Goal: Complete application form: Complete application form

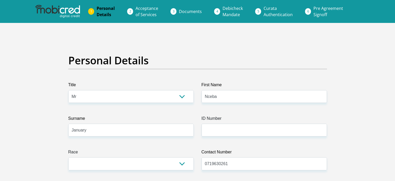
select select "Mr"
select select "ZAF"
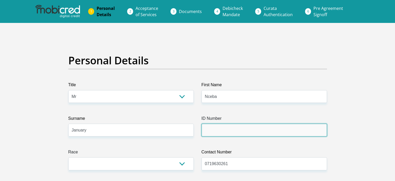
click at [209, 135] on input "ID Number" at bounding box center [265, 129] width 126 height 13
type input "9003285243080"
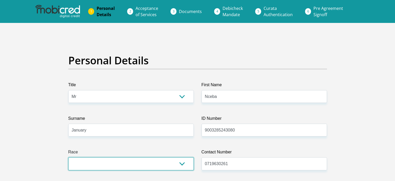
click at [154, 162] on select "Black Coloured Indian White Other" at bounding box center [131, 163] width 126 height 13
select select "1"
click at [68, 157] on select "Black Coloured Indian White Other" at bounding box center [131, 163] width 126 height 13
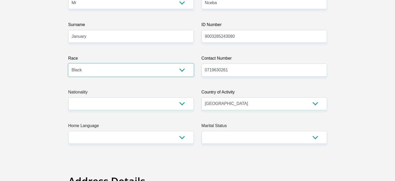
scroll to position [104, 0]
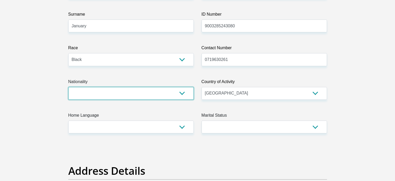
click at [179, 92] on select "[GEOGRAPHIC_DATA] [GEOGRAPHIC_DATA] [GEOGRAPHIC_DATA] [GEOGRAPHIC_DATA] [GEOGRA…" at bounding box center [131, 93] width 126 height 13
select select "ZAF"
click at [68, 87] on select "[GEOGRAPHIC_DATA] [GEOGRAPHIC_DATA] [GEOGRAPHIC_DATA] [GEOGRAPHIC_DATA] [GEOGRA…" at bounding box center [131, 93] width 126 height 13
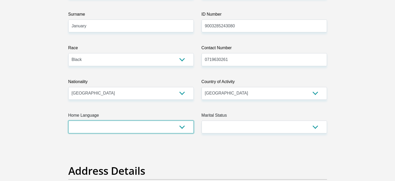
click at [100, 123] on select "Afrikaans English Sepedi South Ndebele Southern Sotho Swati Tsonga Tswana Venda…" at bounding box center [131, 126] width 126 height 13
select select "xho"
click at [68, 120] on select "Afrikaans English Sepedi South Ndebele Southern Sotho Swati Tsonga Tswana Venda…" at bounding box center [131, 126] width 126 height 13
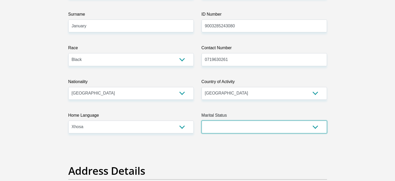
click at [235, 127] on select "Married ANC Single Divorced Widowed Married COP or Customary Law" at bounding box center [265, 126] width 126 height 13
select select "1"
click at [202, 120] on select "Married ANC Single Divorced Widowed Married COP or Customary Law" at bounding box center [265, 126] width 126 height 13
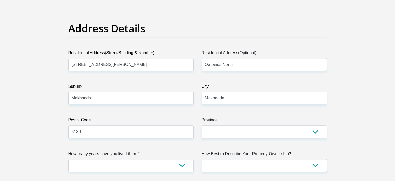
scroll to position [281, 0]
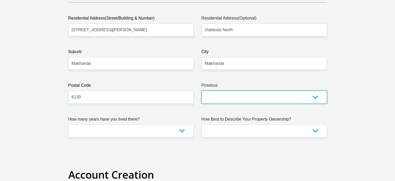
click at [233, 95] on select "Eastern Cape Free State [GEOGRAPHIC_DATA] [GEOGRAPHIC_DATA][DATE] [GEOGRAPHIC_D…" at bounding box center [265, 96] width 126 height 13
select select "[GEOGRAPHIC_DATA]"
click at [202, 90] on select "Eastern Cape Free State [GEOGRAPHIC_DATA] [GEOGRAPHIC_DATA][DATE] [GEOGRAPHIC_D…" at bounding box center [265, 96] width 126 height 13
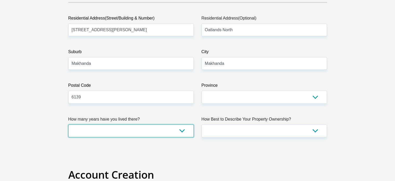
click at [139, 128] on select "less than 1 year 1-3 years 3-5 years 5+ years" at bounding box center [131, 130] width 126 height 13
select select "2"
click at [68, 124] on select "less than 1 year 1-3 years 3-5 years 5+ years" at bounding box center [131, 130] width 126 height 13
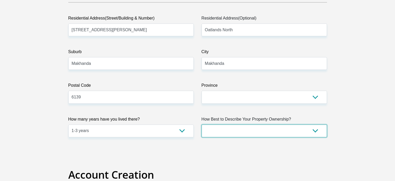
click at [238, 130] on select "Owned Rented Family Owned Company Dwelling" at bounding box center [265, 130] width 126 height 13
select select "Rented"
click at [202, 124] on select "Owned Rented Family Owned Company Dwelling" at bounding box center [265, 130] width 126 height 13
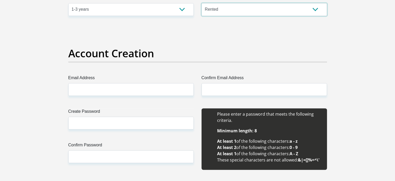
scroll to position [416, 0]
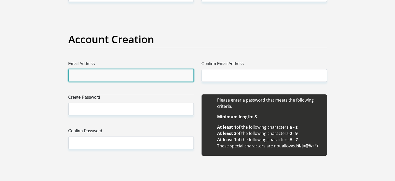
click at [144, 74] on input "Email Address" at bounding box center [131, 75] width 126 height 13
type input "[EMAIL_ADDRESS][DOMAIN_NAME]"
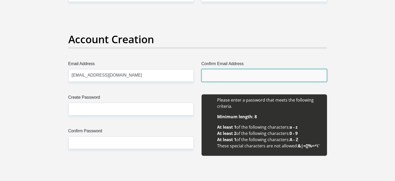
type input "[EMAIL_ADDRESS][DOMAIN_NAME]"
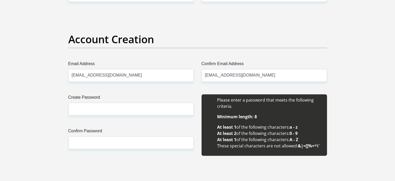
type input "Nceba"
type input "January"
type input "0719630261"
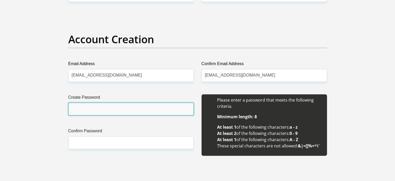
click at [113, 106] on input "Create Password" at bounding box center [131, 108] width 126 height 13
type input "Creative*4007#"
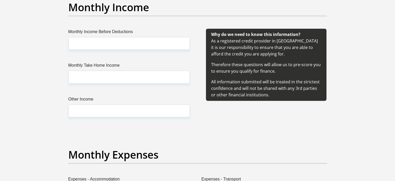
scroll to position [612, 0]
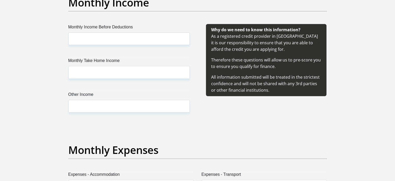
type input "Creative*4007#"
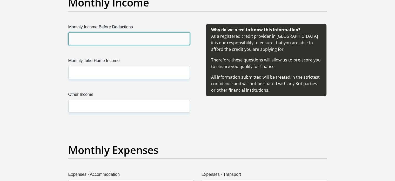
click at [128, 34] on input "Monthly Income Before Deductions" at bounding box center [129, 38] width 122 height 13
type input "34540"
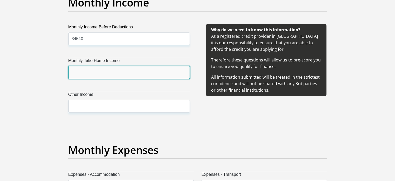
click at [97, 69] on input "Monthly Take Home Income" at bounding box center [129, 72] width 122 height 13
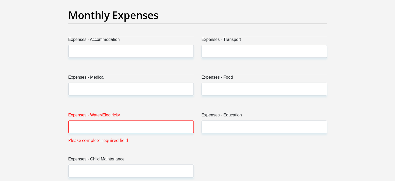
scroll to position [767, 0]
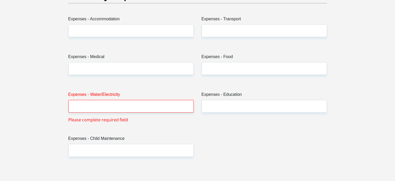
type input "21748"
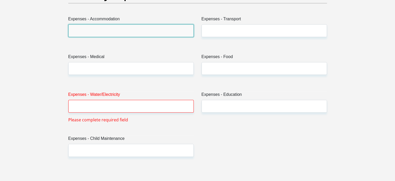
click at [134, 28] on input "Expenses - Accommodation" at bounding box center [131, 30] width 126 height 13
type input "3000"
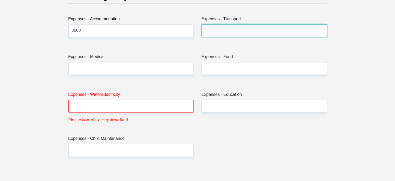
click at [248, 31] on input "Expenses - Transport" at bounding box center [265, 30] width 126 height 13
type input "750"
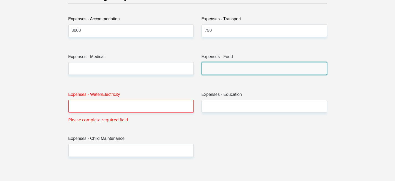
click at [218, 67] on input "Expenses - Food" at bounding box center [265, 68] width 126 height 13
type input "1200"
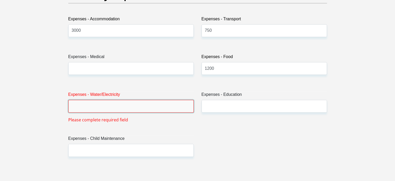
click at [159, 108] on input "Expenses - Water/Electricity" at bounding box center [131, 106] width 126 height 13
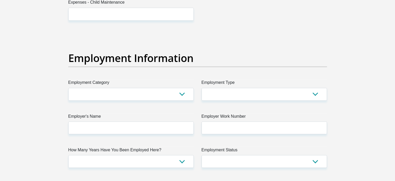
scroll to position [928, 0]
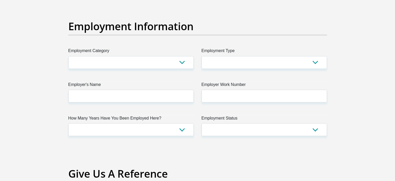
type input "500"
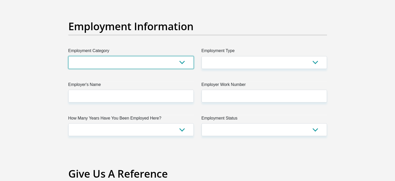
click at [121, 60] on select "AGRICULTURE ALCOHOL & TOBACCO CONSTRUCTION MATERIALS METALLURGY EQUIPMENT FOR R…" at bounding box center [131, 62] width 126 height 13
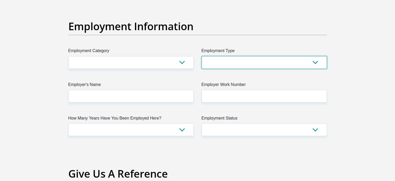
click at [238, 62] on select "College/Lecturer Craft Seller Creative Driver Executive Farmer Forces - Non Com…" at bounding box center [265, 62] width 126 height 13
select select "Teacher"
click at [202, 56] on select "College/Lecturer Craft Seller Creative Driver Executive Farmer Forces - Non Com…" at bounding box center [265, 62] width 126 height 13
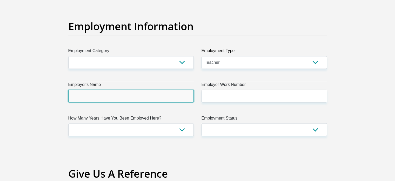
click at [105, 96] on input "Employer's Name" at bounding box center [131, 95] width 126 height 13
type input "StAndrewsCollege"
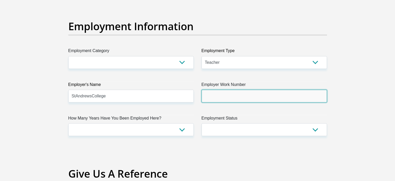
click at [219, 99] on input "Employer Work Number" at bounding box center [265, 95] width 126 height 13
type input "0466032300"
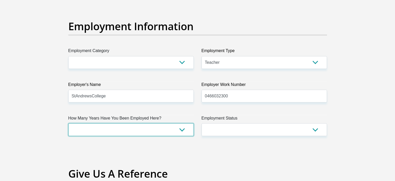
click at [101, 132] on select "less than 1 year 1-3 years 3-5 years 5+ years" at bounding box center [131, 129] width 126 height 13
select select "60"
click at [68, 123] on select "less than 1 year 1-3 years 3-5 years 5+ years" at bounding box center [131, 129] width 126 height 13
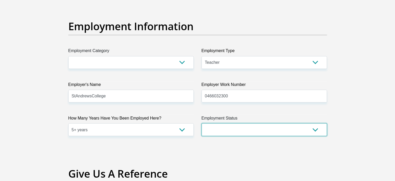
click at [237, 130] on select "Permanent/Full-time Part-time/Casual [DEMOGRAPHIC_DATA] Worker Self-Employed Ho…" at bounding box center [265, 129] width 126 height 13
select select "1"
click at [202, 123] on select "Permanent/Full-time Part-time/Casual [DEMOGRAPHIC_DATA] Worker Self-Employed Ho…" at bounding box center [265, 129] width 126 height 13
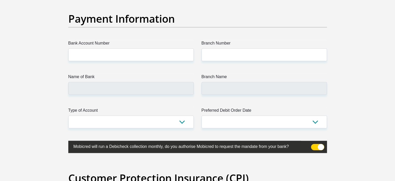
scroll to position [1201, 0]
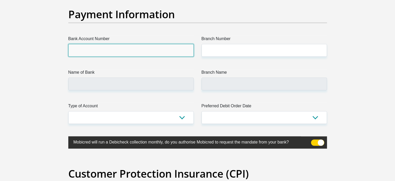
click at [142, 54] on input "Bank Account Number" at bounding box center [131, 50] width 126 height 13
type input "4091191157"
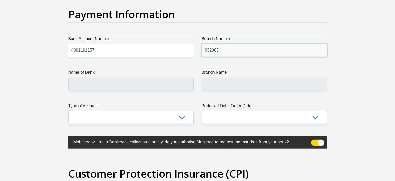
type input "632005"
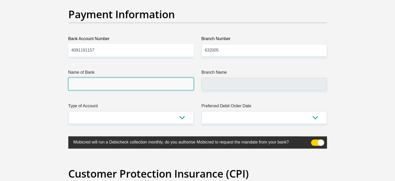
click at [75, 84] on input "Name of Bank" at bounding box center [131, 83] width 126 height 13
type input "ABSA BANK"
type input "ABSA ELECTRONIC SETTLEMENT CNT"
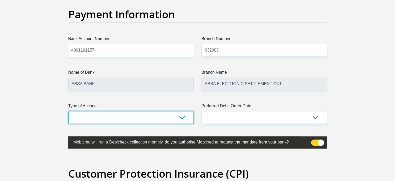
click at [123, 116] on select "Cheque Savings" at bounding box center [131, 117] width 126 height 13
select select "CUR"
click at [68, 111] on select "Cheque Savings" at bounding box center [131, 117] width 126 height 13
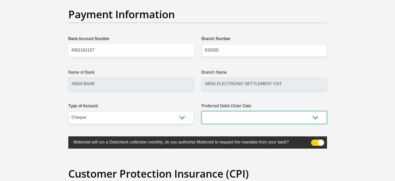
click at [226, 117] on select "1st 2nd 3rd 4th 5th 7th 18th 19th 20th 21st 22nd 23rd 24th 25th 26th 27th 28th …" at bounding box center [265, 117] width 126 height 13
select select "25"
click at [202, 111] on select "1st 2nd 3rd 4th 5th 7th 18th 19th 20th 21st 22nd 23rd 24th 25th 26th 27th 28th …" at bounding box center [265, 117] width 126 height 13
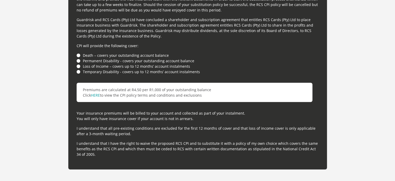
scroll to position [1449, 0]
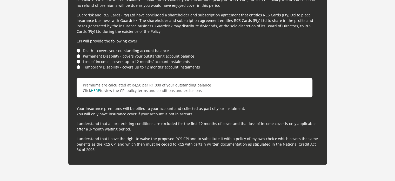
click at [78, 61] on li "Loss of Income – covers up to 12 months’ account instalments" at bounding box center [198, 61] width 242 height 5
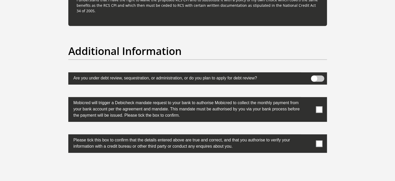
scroll to position [1585, 0]
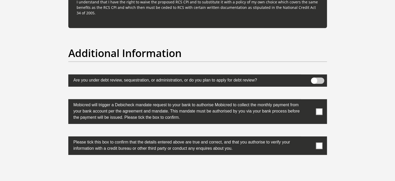
click at [318, 112] on span at bounding box center [319, 111] width 6 height 6
click at [309, 100] on input "checkbox" at bounding box center [309, 100] width 0 height 0
click at [318, 146] on span at bounding box center [319, 145] width 6 height 6
click at [309, 137] on input "checkbox" at bounding box center [309, 137] width 0 height 0
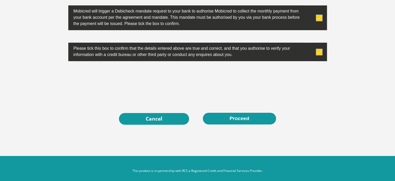
scroll to position [1681, 0]
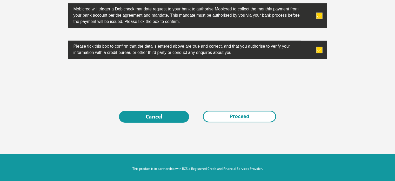
click at [232, 114] on button "Proceed" at bounding box center [239, 116] width 73 height 12
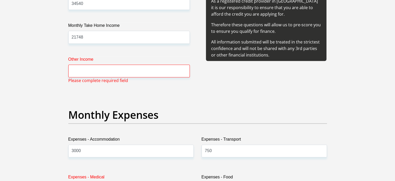
scroll to position [646, 0]
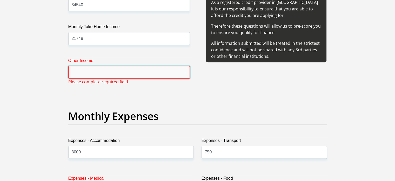
click at [135, 76] on input "Other Income" at bounding box center [129, 72] width 122 height 13
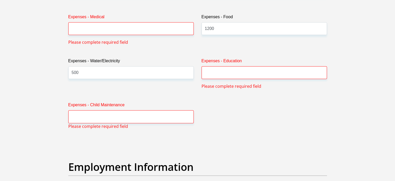
scroll to position [809, 0]
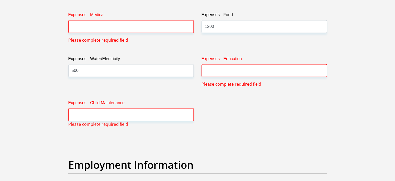
type input "0"
click at [113, 31] on input "Expenses - Medical" at bounding box center [131, 26] width 126 height 13
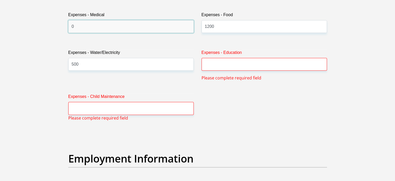
type input "0"
click at [221, 70] on div "Expenses - Education Please complete required field" at bounding box center [264, 64] width 133 height 31
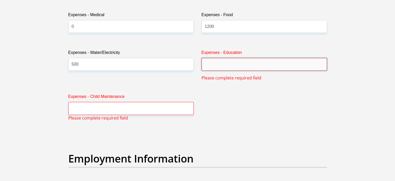
click at [220, 58] on input "Expenses - Education" at bounding box center [265, 64] width 126 height 13
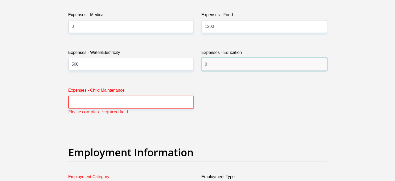
type input "0"
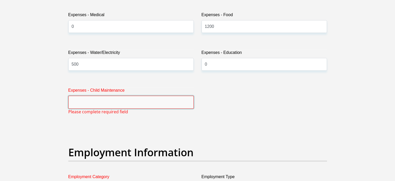
click at [112, 98] on input "Expenses - Child Maintenance" at bounding box center [131, 101] width 126 height 13
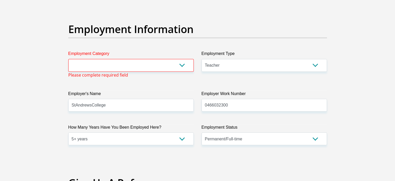
scroll to position [912, 0]
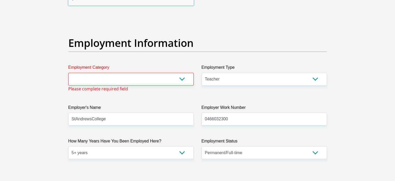
type input "0"
click at [134, 80] on select "AGRICULTURE ALCOHOL & TOBACCO CONSTRUCTION MATERIALS METALLURGY EQUIPMENT FOR R…" at bounding box center [131, 79] width 126 height 13
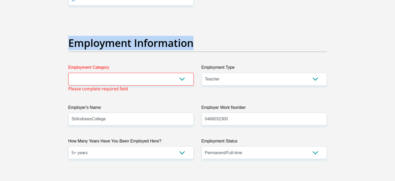
drag, startPoint x: 199, startPoint y: 13, endPoint x: 145, endPoint y: 45, distance: 62.1
click at [171, 34] on div "Title Mr Ms Mrs Dr [PERSON_NAME] First Name Nceba Surname January ID Number 900…" at bounding box center [197, 18] width 267 height 1697
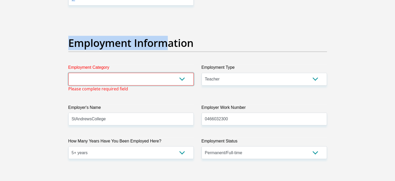
click at [112, 81] on select "AGRICULTURE ALCOHOL & TOBACCO CONSTRUCTION MATERIALS METALLURGY EQUIPMENT FOR R…" at bounding box center [131, 79] width 126 height 13
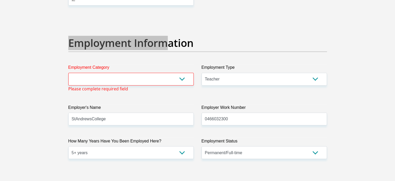
scroll to position [1680, 0]
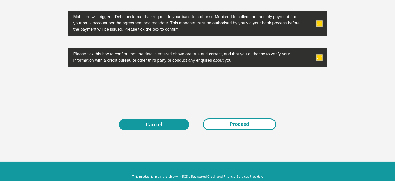
click at [222, 121] on button "Proceed" at bounding box center [239, 124] width 73 height 12
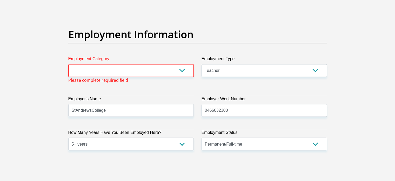
scroll to position [918, 0]
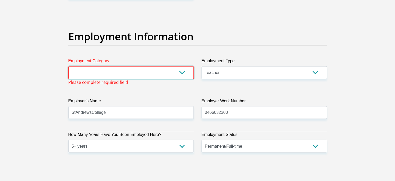
click at [92, 71] on select "AGRICULTURE ALCOHOL & TOBACCO CONSTRUCTION MATERIALS METALLURGY EQUIPMENT FOR R…" at bounding box center [131, 72] width 126 height 13
select select "14"
click at [68, 66] on select "AGRICULTURE ALCOHOL & TOBACCO CONSTRUCTION MATERIALS METALLURGY EQUIPMENT FOR R…" at bounding box center [131, 72] width 126 height 13
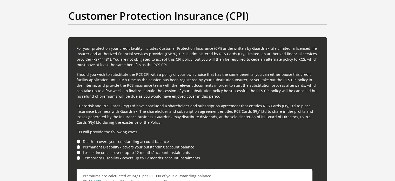
scroll to position [1683, 0]
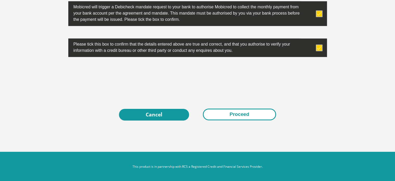
click at [218, 111] on button "Proceed" at bounding box center [239, 114] width 73 height 12
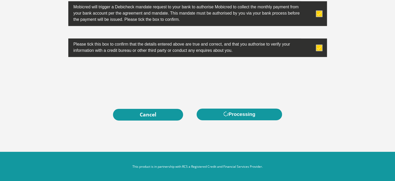
scroll to position [0, 0]
